Goal: Find specific page/section: Find specific page/section

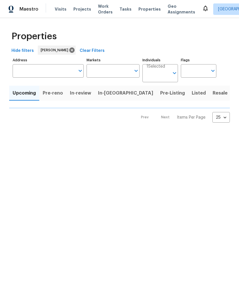
scroll to position [-32, 0]
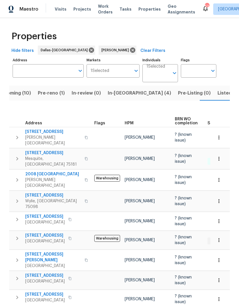
click at [118, 98] on button "In-[GEOGRAPHIC_DATA] (4)" at bounding box center [139, 93] width 70 height 15
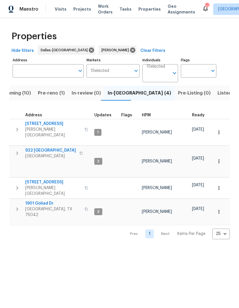
click at [17, 92] on span "Upcoming (10)" at bounding box center [14, 93] width 33 height 8
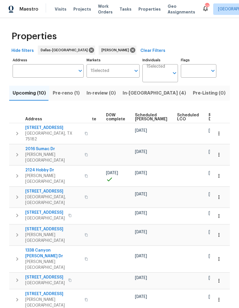
scroll to position [0, 144]
click at [144, 118] on span "Scheduled [PERSON_NAME]" at bounding box center [151, 117] width 32 height 8
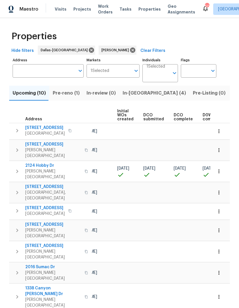
click at [126, 93] on span "In-[GEOGRAPHIC_DATA] (4)" at bounding box center [154, 93] width 63 height 8
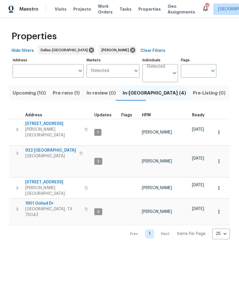
click at [63, 93] on span "Pre-reno (1)" at bounding box center [66, 93] width 27 height 8
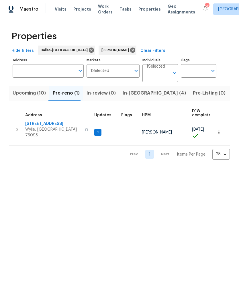
click at [24, 96] on span "Upcoming (10)" at bounding box center [29, 93] width 33 height 8
